Goal: Find specific page/section: Find specific page/section

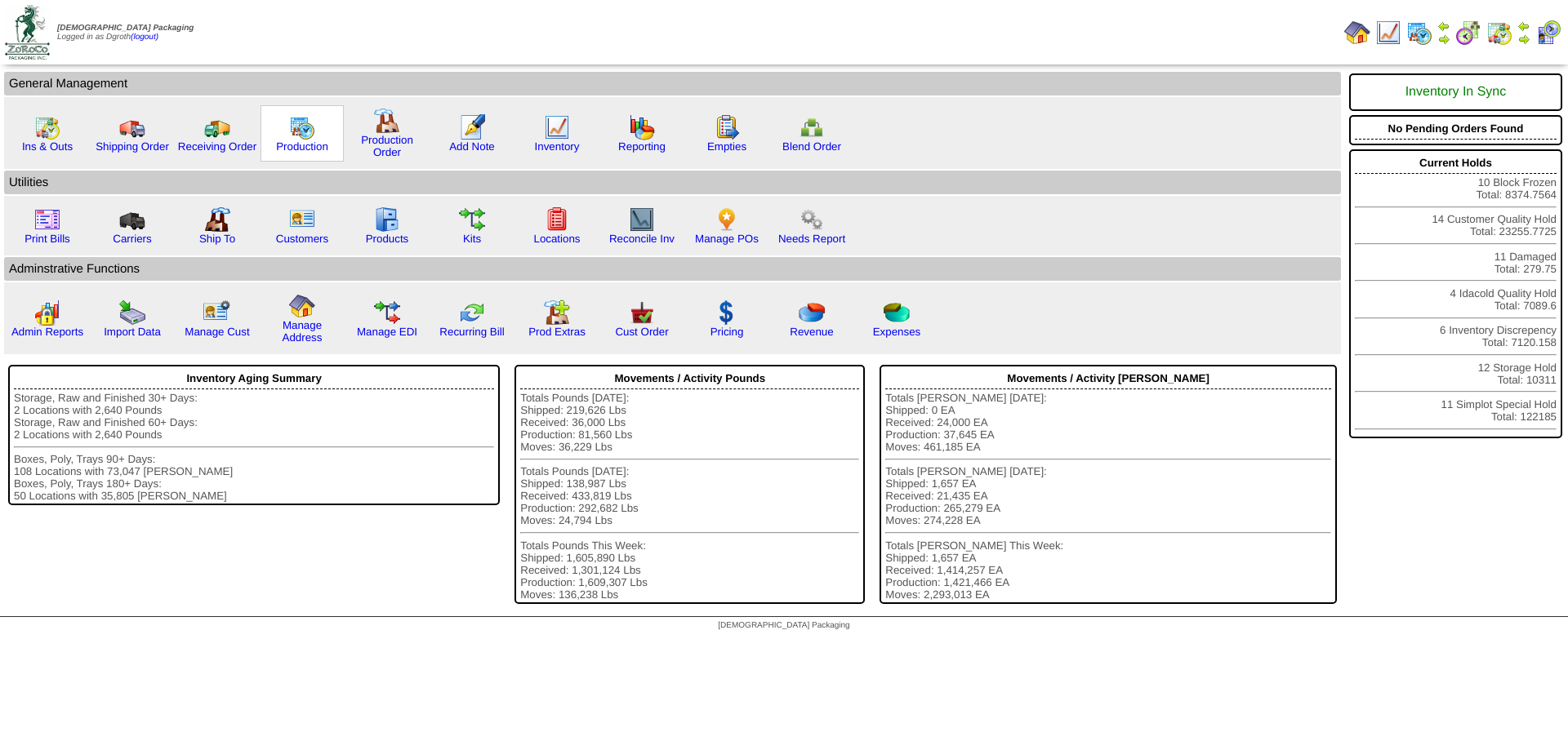
click at [290, 133] on img at bounding box center [302, 127] width 26 height 26
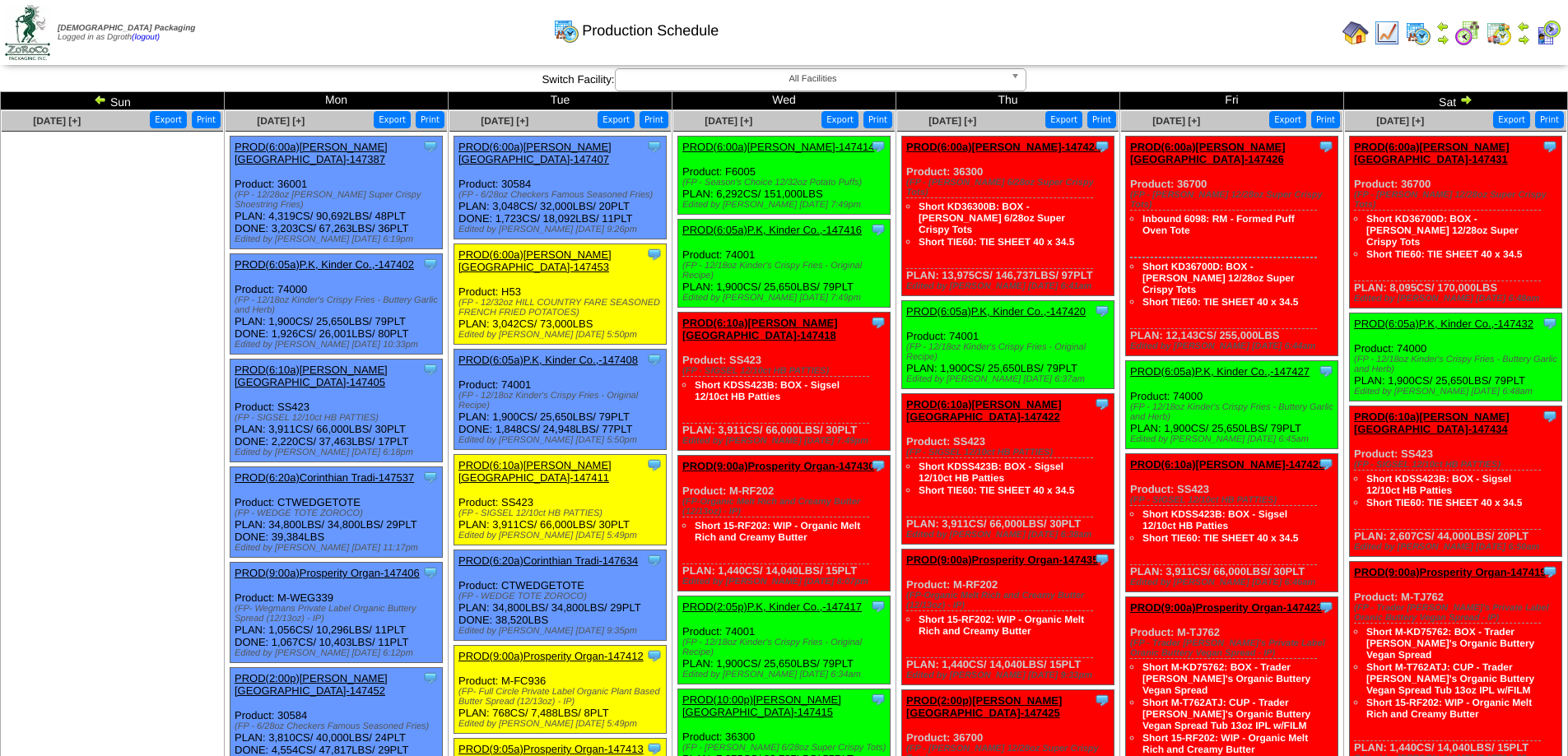
click at [96, 97] on img at bounding box center [100, 99] width 14 height 14
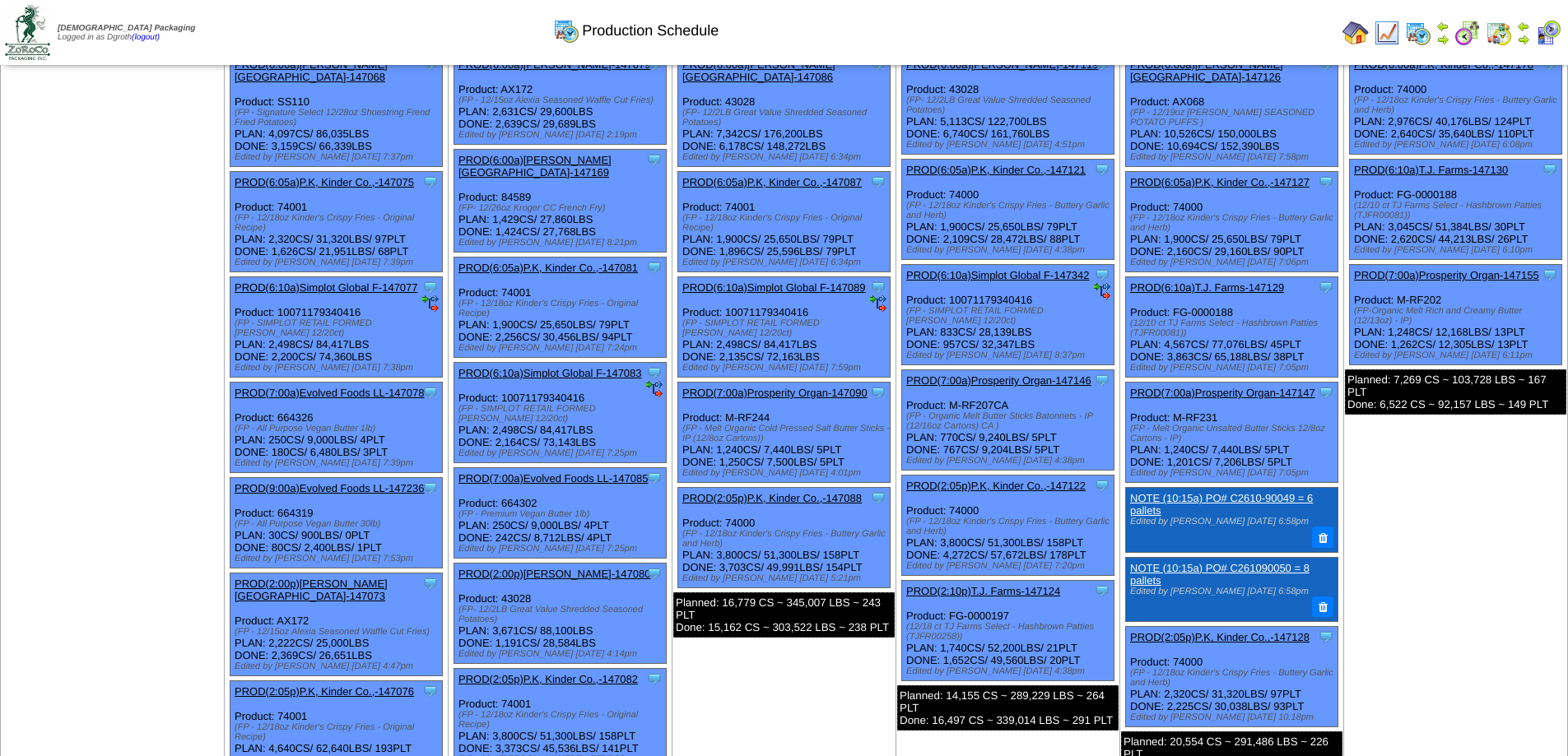
scroll to position [164, 0]
